Goal: Information Seeking & Learning: Learn about a topic

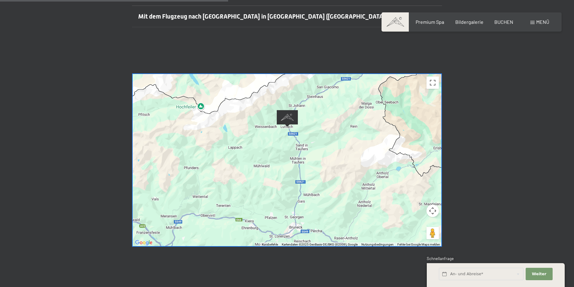
scroll to position [253, 0]
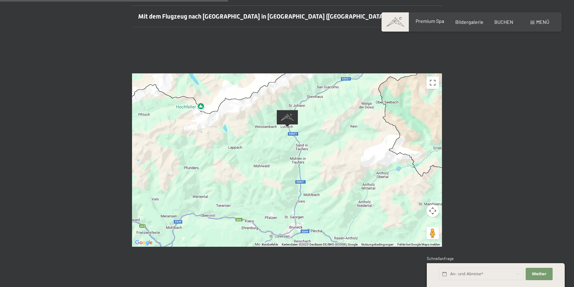
click at [429, 23] on span "Premium Spa" at bounding box center [430, 21] width 29 height 6
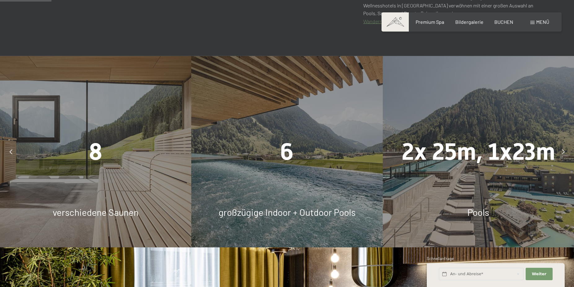
scroll to position [411, 0]
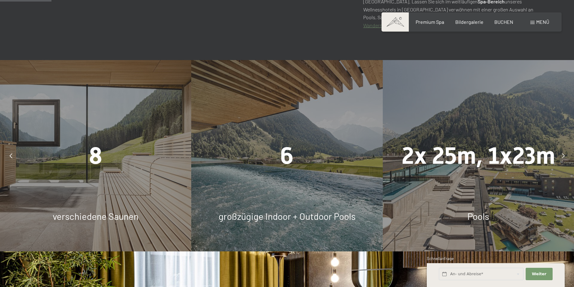
click at [93, 155] on span "8" at bounding box center [95, 155] width 13 height 27
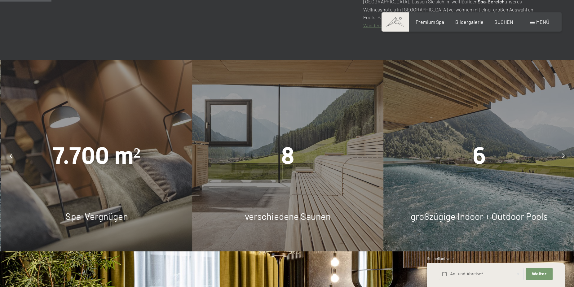
click at [152, 165] on div "7.700 m²" at bounding box center [96, 155] width 191 height 33
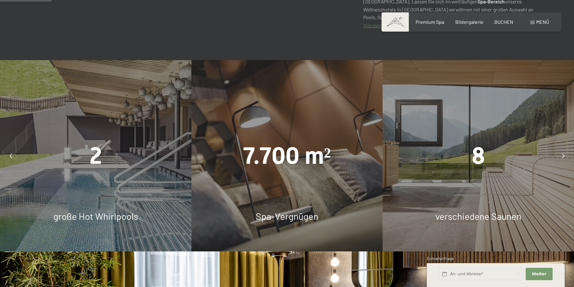
click at [143, 177] on div "2 große Hot Whirlpools" at bounding box center [95, 155] width 191 height 191
click at [483, 147] on span "8" at bounding box center [478, 155] width 13 height 27
click at [516, 160] on div "8" at bounding box center [478, 155] width 191 height 33
click at [440, 22] on span "Premium Spa" at bounding box center [430, 21] width 29 height 6
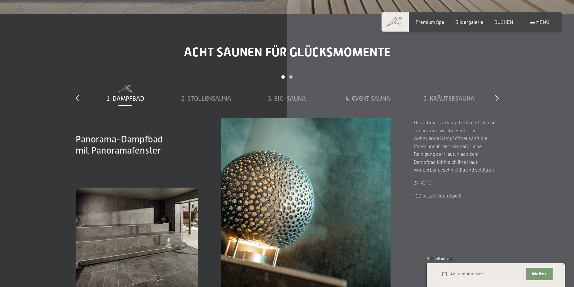
scroll to position [2118, 0]
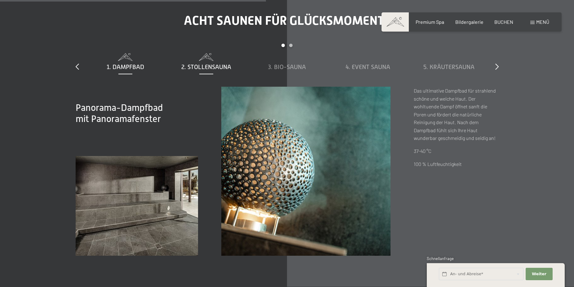
click at [219, 68] on span "2. Stollensauna" at bounding box center [206, 67] width 50 height 7
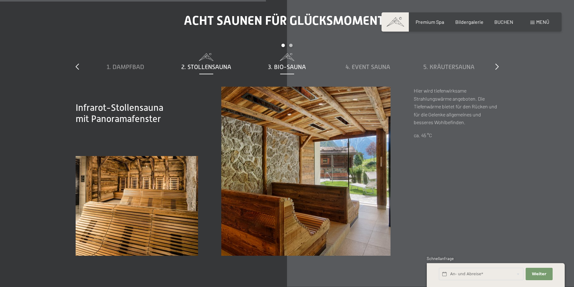
click at [284, 68] on span "3. Bio-Sauna" at bounding box center [287, 67] width 38 height 7
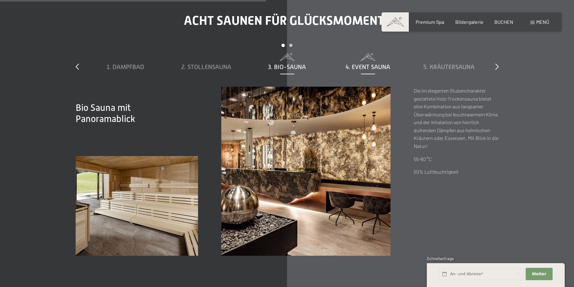
click at [373, 65] on span "4. Event Sauna" at bounding box center [368, 67] width 45 height 7
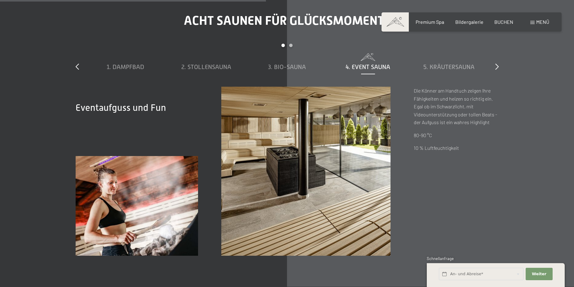
click at [463, 64] on span "5. Kräutersauna" at bounding box center [448, 67] width 51 height 7
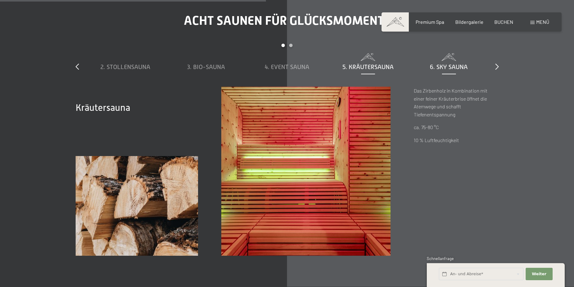
click at [456, 68] on span "6. Sky Sauna" at bounding box center [449, 67] width 38 height 7
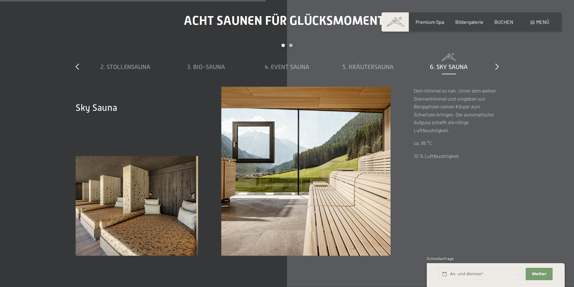
click at [499, 68] on div "Acht Saunen für Glücksmomente slide 2 to 6 of 8 1. Dampfbad 2. Stollensauna 3. …" at bounding box center [286, 134] width 469 height 243
click at [497, 66] on icon at bounding box center [496, 67] width 3 height 6
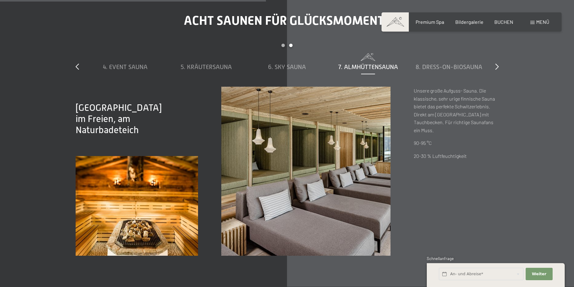
click at [372, 69] on span "7. Almhüttensauna" at bounding box center [368, 67] width 60 height 7
click at [376, 64] on div "7. Almhüttensauna" at bounding box center [368, 67] width 75 height 9
click at [288, 69] on span "6. Sky Sauna" at bounding box center [287, 67] width 38 height 7
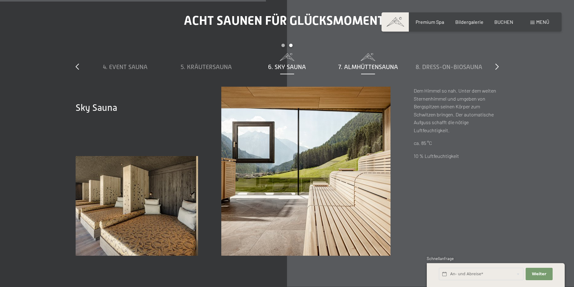
click at [360, 65] on span "7. Almhüttensauna" at bounding box center [368, 67] width 60 height 7
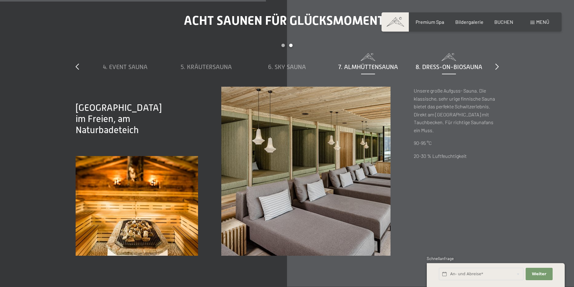
click at [440, 67] on span "8. Dress-on-Biosauna" at bounding box center [449, 67] width 67 height 7
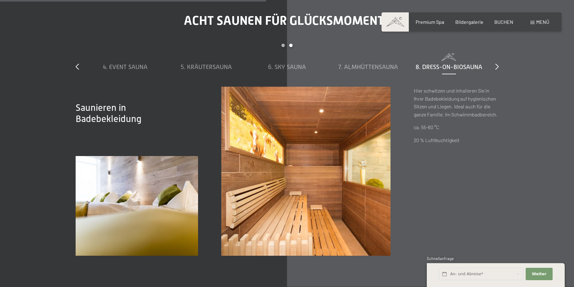
click at [499, 68] on div "Acht Saunen für Glücksmomente slide 4 to 8 of 8 1. Dampfbad 2. Stollensauna 3. …" at bounding box center [286, 134] width 469 height 243
click at [496, 67] on icon at bounding box center [496, 67] width 3 height 6
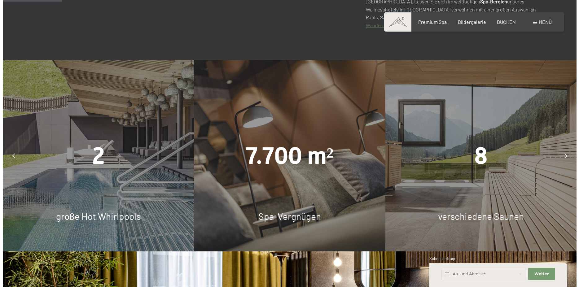
scroll to position [190, 0]
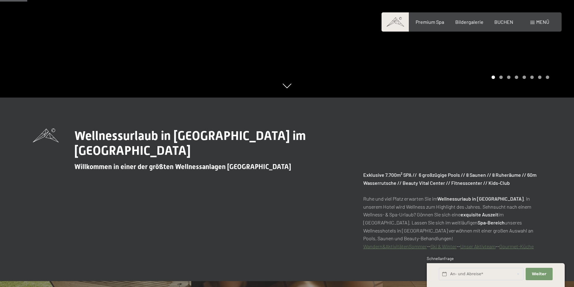
click at [542, 22] on span "Menü" at bounding box center [542, 22] width 13 height 6
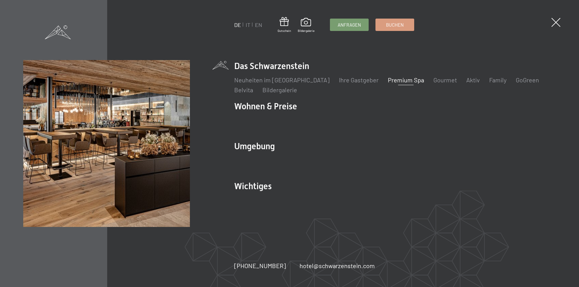
click at [269, 64] on li "Das Schwarzenstein Neuheiten im Schwarzenstein Ihre Gastgeber Premium Spa Gourm…" at bounding box center [395, 77] width 322 height 34
click at [275, 83] on link "Neuheiten im [GEOGRAPHIC_DATA]" at bounding box center [281, 79] width 95 height 7
